Goal: Complete application form

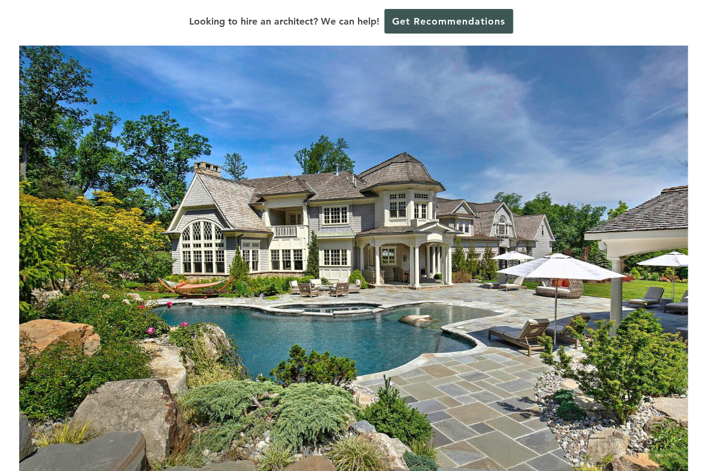
scroll to position [120, 0]
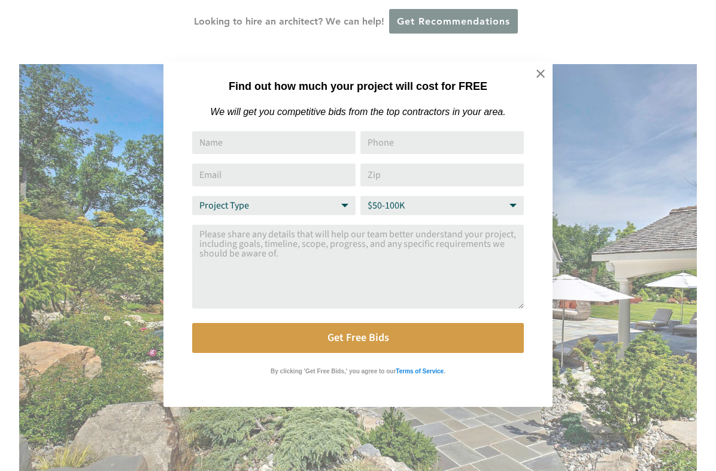
click at [452, 210] on select "Budget Range $50-100K $100-250K $250-500K More than $500K" at bounding box center [441, 205] width 163 height 19
click at [341, 264] on textarea "Comment or Message" at bounding box center [358, 267] width 332 height 84
click at [413, 215] on select "Budget Range $50-100K $100-250K $250-500K More than $500K" at bounding box center [441, 205] width 163 height 19
select select "More than $500K"
click at [360, 198] on select "Budget Range $50-100K $100-250K $250-500K More than $500K" at bounding box center [441, 205] width 163 height 19
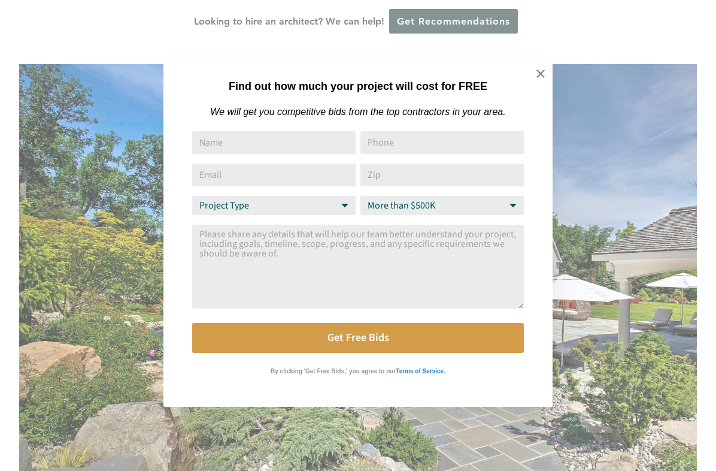
click at [387, 284] on textarea "Comment or Message" at bounding box center [358, 267] width 332 height 84
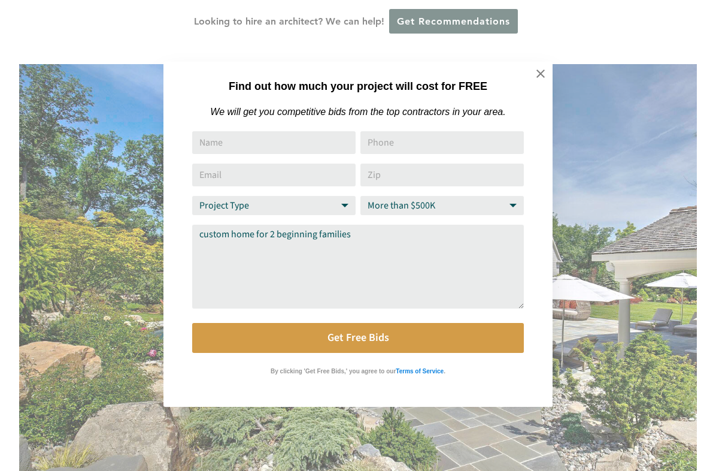
type textarea "custom home for 2 beginning families"
click at [310, 154] on input "Name" at bounding box center [273, 142] width 163 height 23
type input "[PERSON_NAME]"
type input "16507731174"
type input "[EMAIL_ADDRESS][DOMAIN_NAME]"
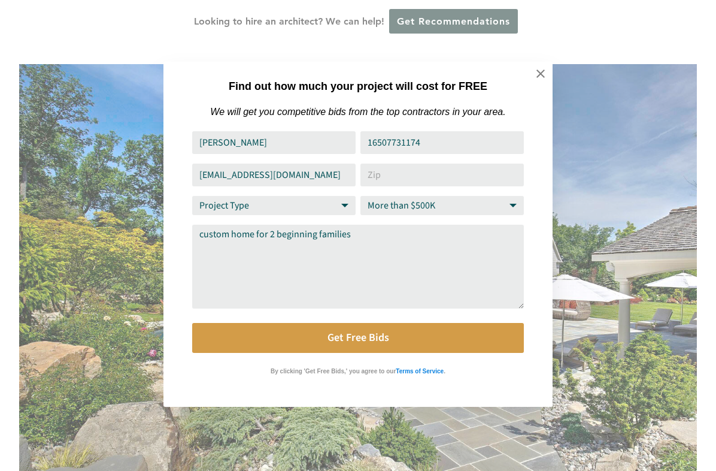
type input "07090"
click at [332, 178] on input "[EMAIL_ADDRESS][DOMAIN_NAME]" at bounding box center [273, 174] width 163 height 23
type input "[EMAIL_ADDRESS][DOMAIN_NAME]"
click at [387, 262] on textarea "custom home for 2 beginning families" at bounding box center [358, 267] width 332 height 84
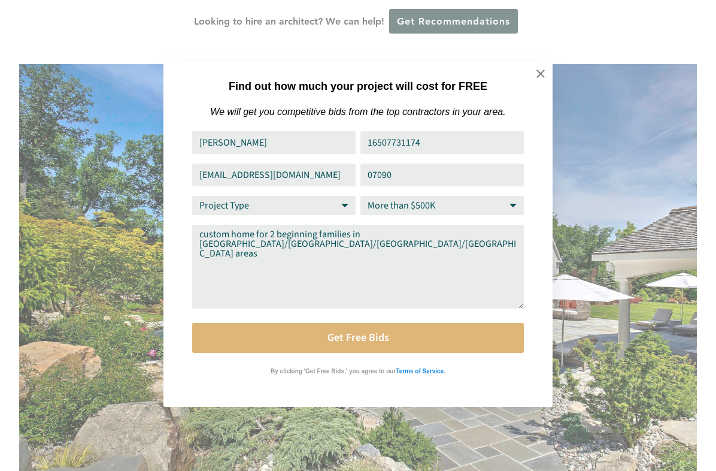
type textarea "custom home for 2 beginning families in [GEOGRAPHIC_DATA]/[GEOGRAPHIC_DATA]/[GE…"
click at [400, 346] on button "Get Free Bids" at bounding box center [358, 338] width 332 height 30
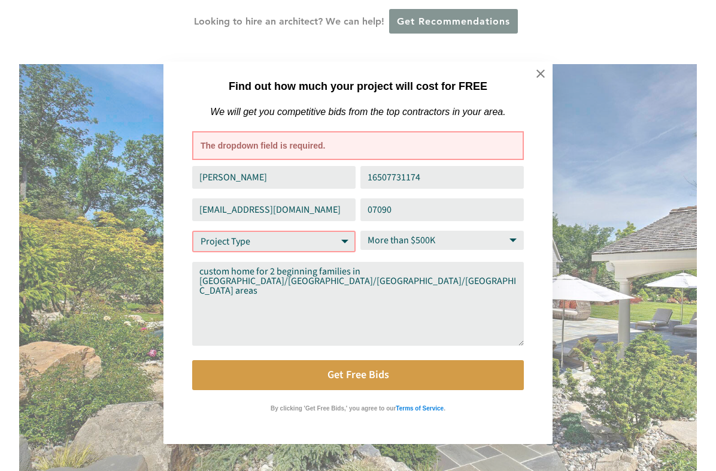
click at [319, 252] on select "Project Type Home Remodel Home Build Commercial Improvement Home Addition Other" at bounding box center [273, 242] width 163 height 22
select select "Home Build"
click at [192, 233] on select "Project Type Home Remodel Home Build Commercial Improvement Home Addition Other" at bounding box center [273, 242] width 163 height 22
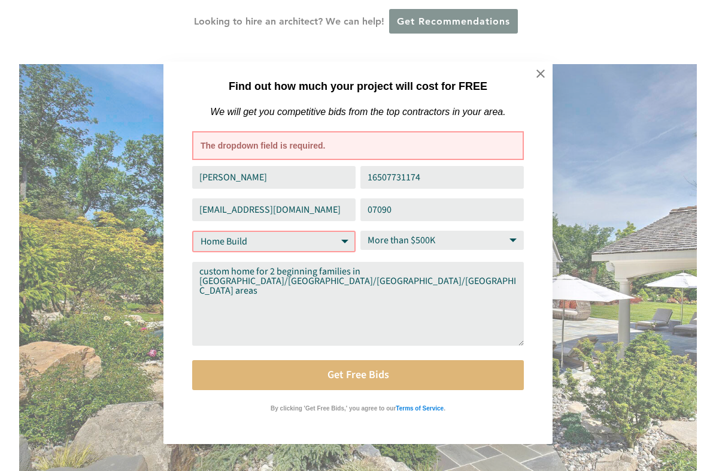
click at [321, 377] on button "Get Free Bids" at bounding box center [358, 375] width 332 height 30
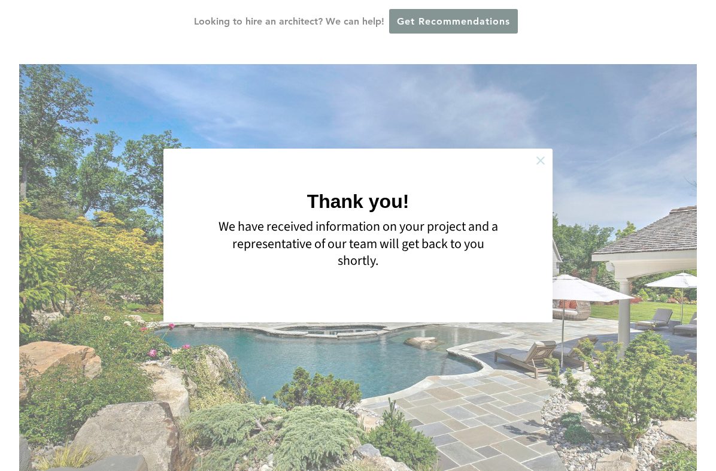
click at [553, 160] on button at bounding box center [541, 161] width 42 height 42
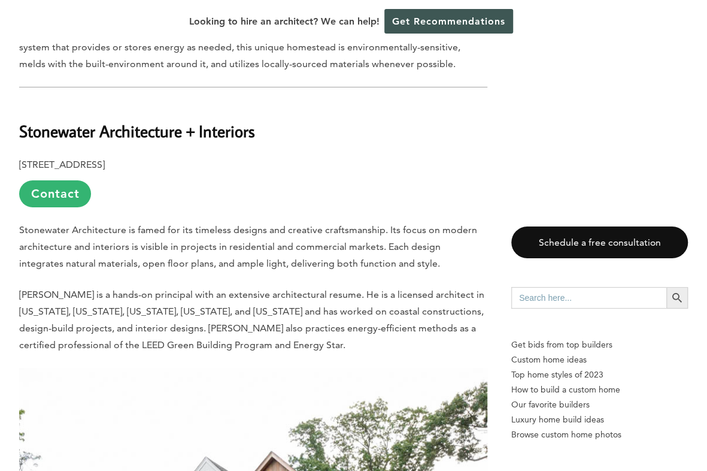
scroll to position [8144, 0]
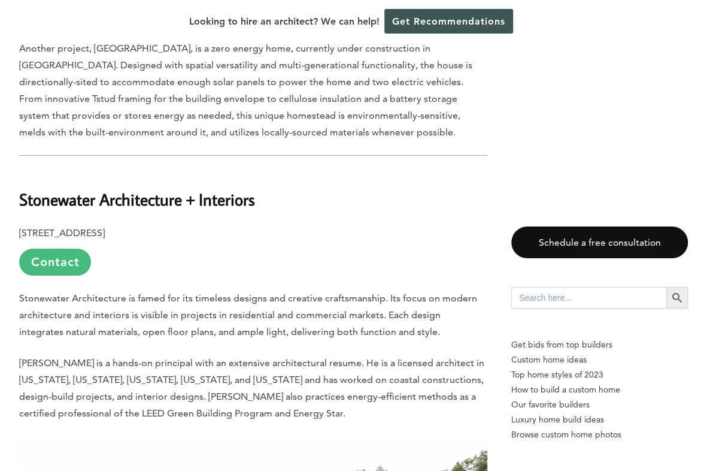
click at [76, 249] on link "Contact" at bounding box center [55, 262] width 72 height 27
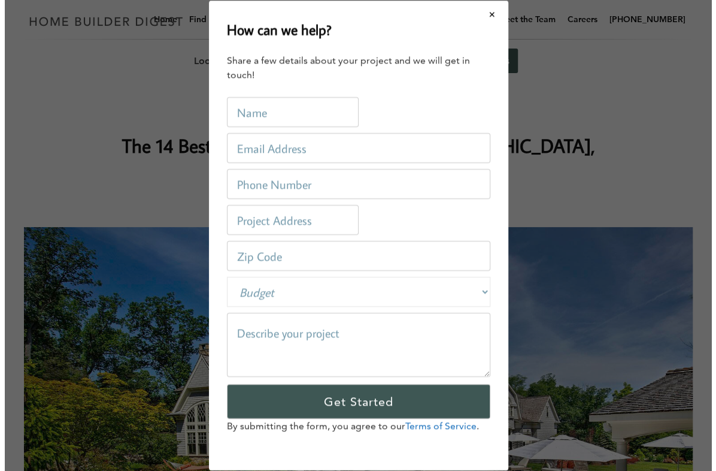
scroll to position [0, 0]
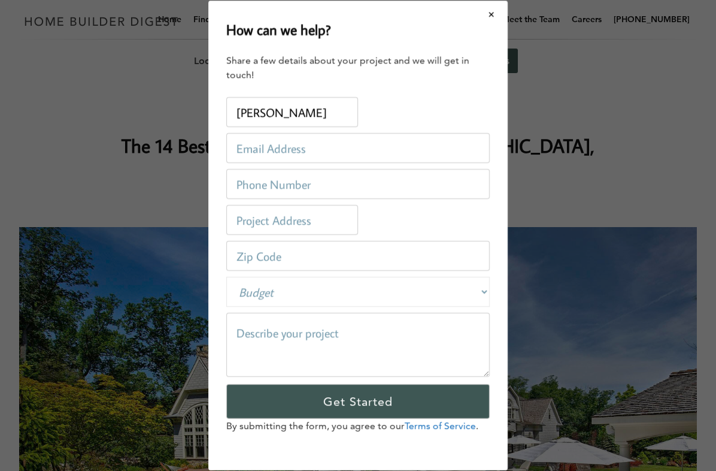
type input "[PERSON_NAME]"
type input "[EMAIL_ADDRESS][DOMAIN_NAME]"
type input "6507731174"
type input "summit, [GEOGRAPHIC_DATA], [GEOGRAPHIC_DATA], [GEOGRAPHIC_DATA]"
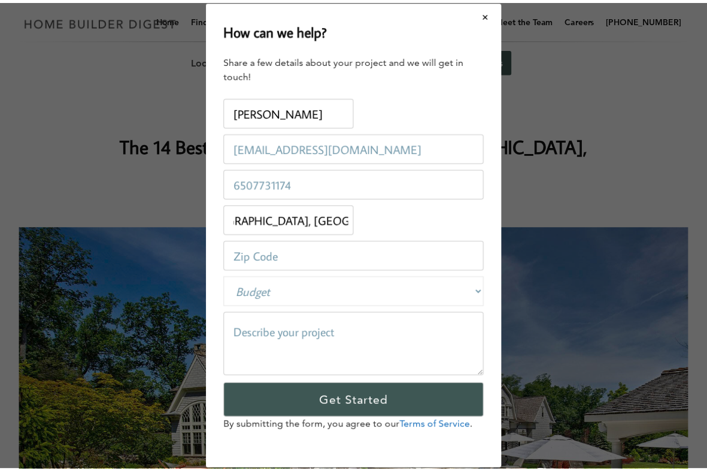
scroll to position [0, 0]
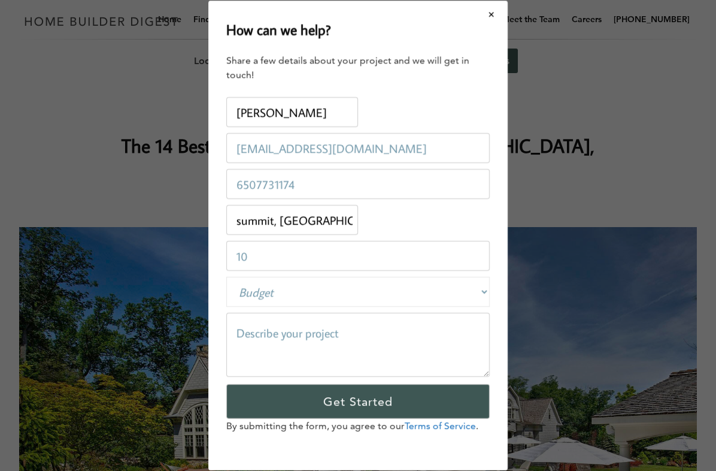
type input "1"
type input "07310"
click at [358, 283] on select "Budget Less than $100,000 $100,000-$250,000 $250,000-$500,000 $500,000-$1 Milli…" at bounding box center [357, 292] width 263 height 30
select select "1000000-9999999"
click at [226, 277] on select "Budget Less than $100,000 $100,000-$250,000 $250,000-$500,000 $500,000-$1 Milli…" at bounding box center [357, 292] width 263 height 30
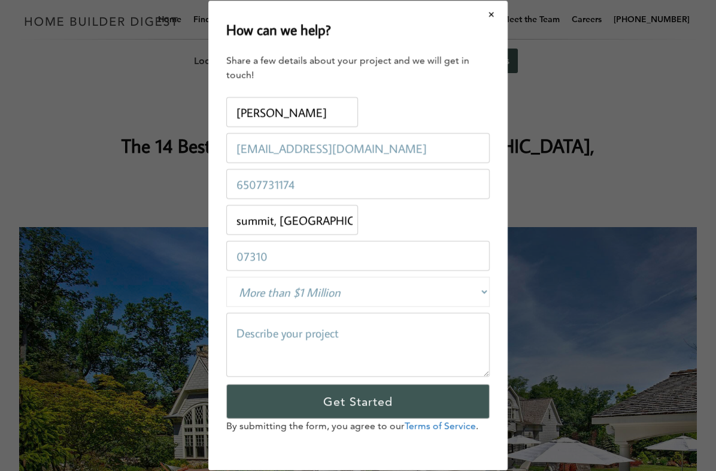
click at [327, 357] on textarea at bounding box center [357, 345] width 263 height 64
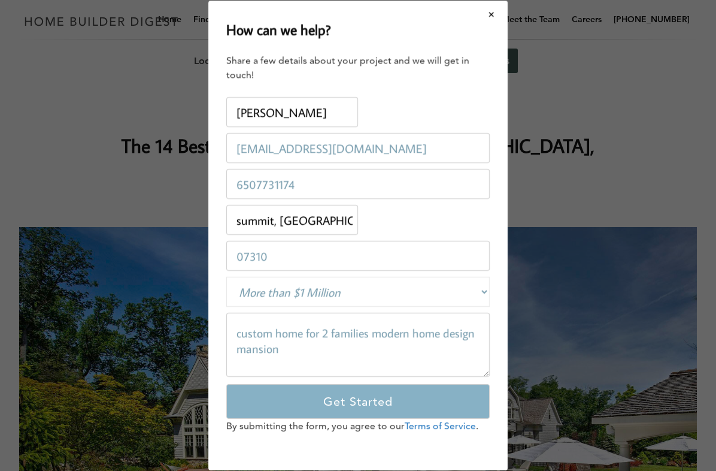
type textarea "custom home for 2 families modern home design mansion"
click at [350, 395] on input "Get Started" at bounding box center [357, 401] width 263 height 35
